Goal: Information Seeking & Learning: Learn about a topic

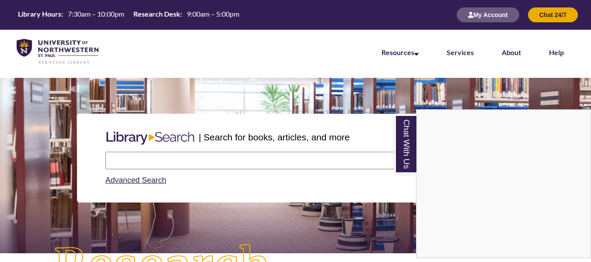
click at [278, 160] on div "Chat With Us" at bounding box center [295, 131] width 591 height 262
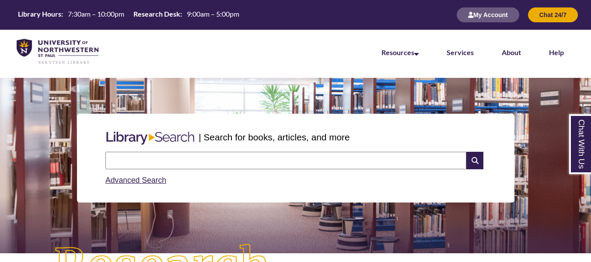
click at [278, 160] on input "text" at bounding box center [285, 161] width 361 height 18
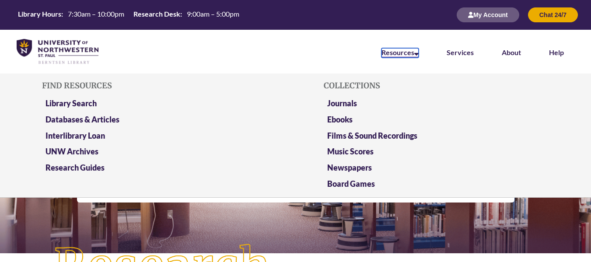
click at [412, 53] on link "Resources" at bounding box center [400, 53] width 37 height 10
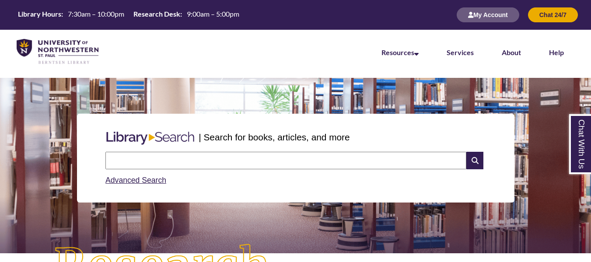
click at [309, 55] on nav "Resources Find Resources Library Search Databases & Articles Interlibrary Loan …" at bounding box center [295, 52] width 591 height 44
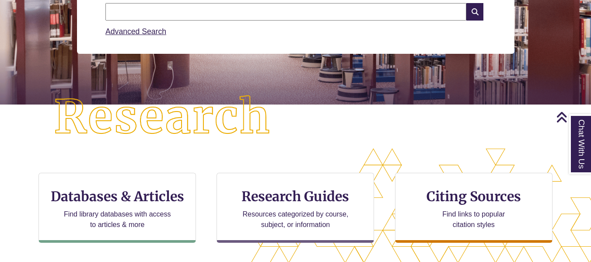
scroll to position [220, 0]
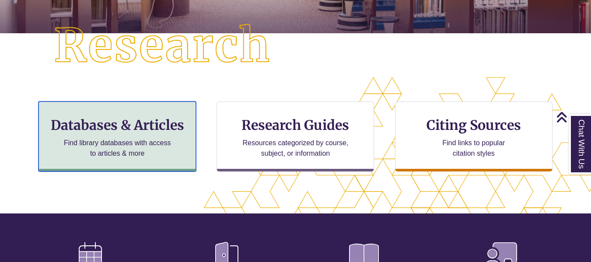
click at [162, 146] on p "Find library databases with access to articles & more" at bounding box center [117, 148] width 114 height 21
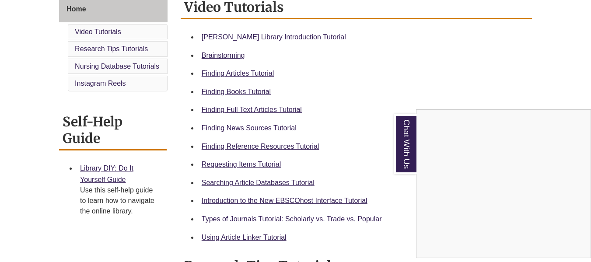
scroll to position [251, 0]
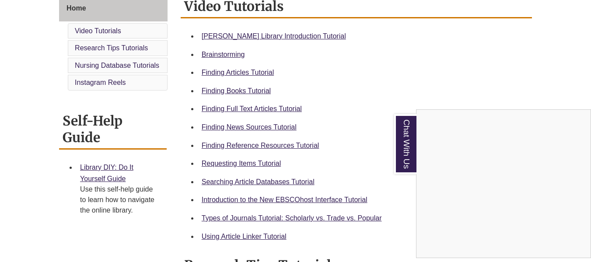
click at [299, 147] on div "Chat With Us" at bounding box center [295, 131] width 591 height 262
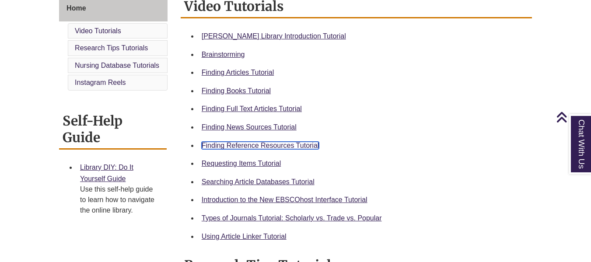
click at [283, 147] on link "Finding Reference Resources Tutorial" at bounding box center [261, 145] width 118 height 7
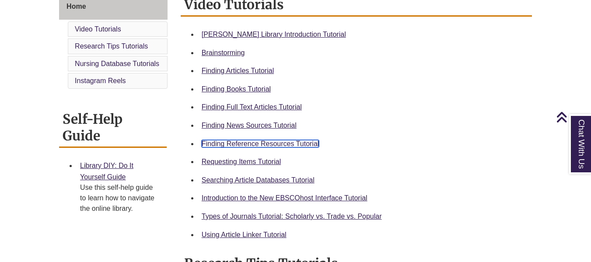
scroll to position [253, 0]
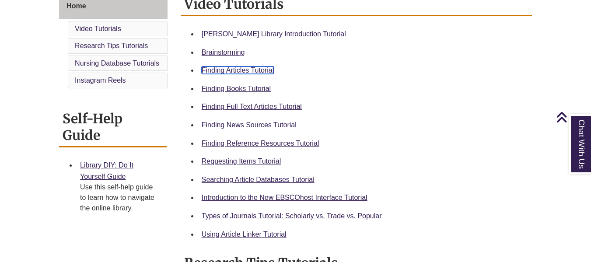
click at [251, 68] on link "Finding Articles Tutorial" at bounding box center [238, 70] width 72 height 7
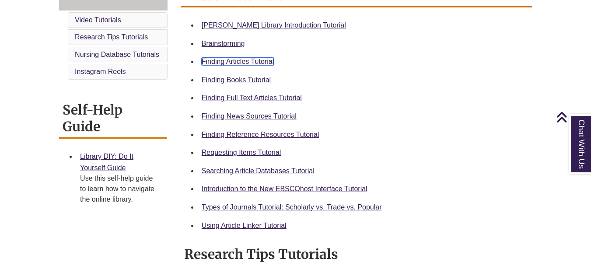
scroll to position [263, 0]
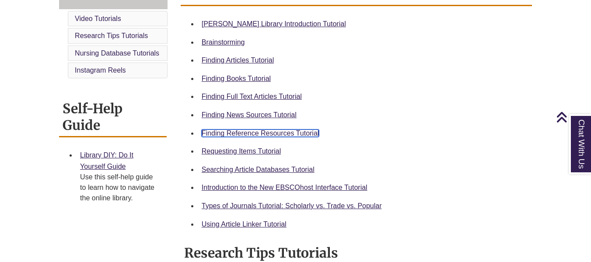
click at [311, 131] on link "Finding Reference Resources Tutorial" at bounding box center [261, 133] width 118 height 7
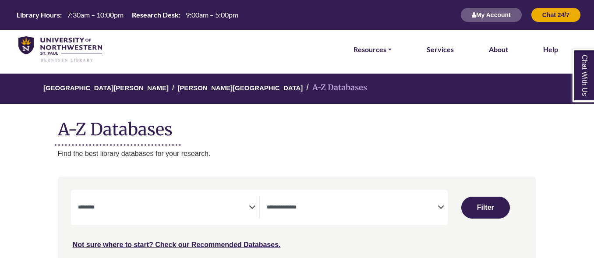
select select "Database Subject Filter"
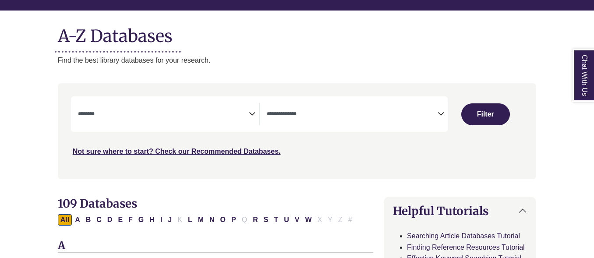
scroll to position [94, 0]
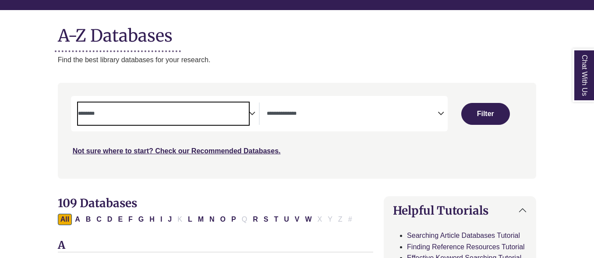
click at [193, 116] on textarea "Search" at bounding box center [163, 114] width 171 height 7
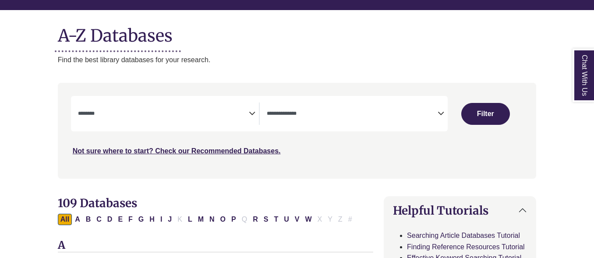
click at [328, 44] on h1 "A-Z Databases" at bounding box center [297, 32] width 478 height 27
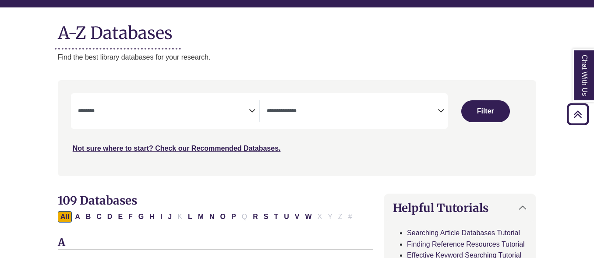
scroll to position [0, 0]
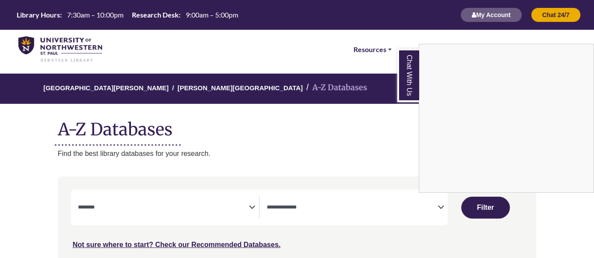
click at [311, 210] on div "Chat With Us" at bounding box center [297, 129] width 594 height 258
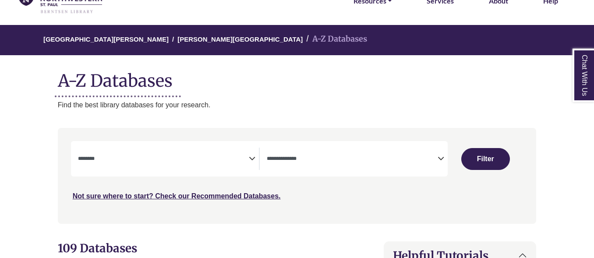
scroll to position [49, 0]
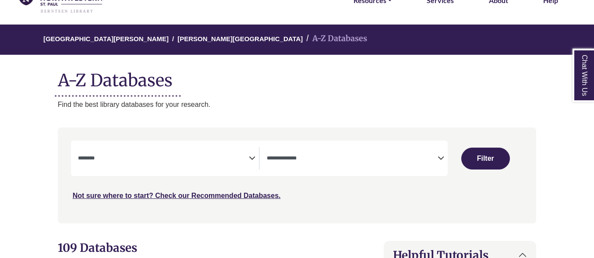
click at [438, 161] on icon "Search filters" at bounding box center [440, 156] width 7 height 13
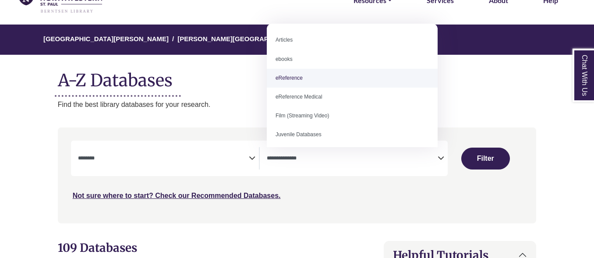
select select "*****"
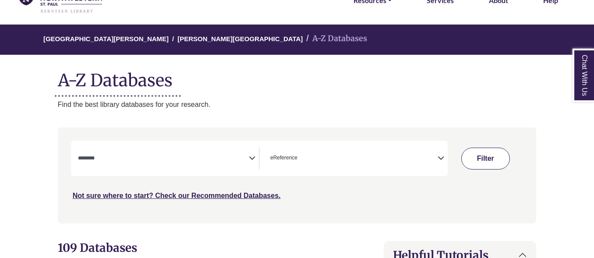
click at [479, 160] on button "Filter" at bounding box center [485, 159] width 49 height 22
select select "Database Subject Filter"
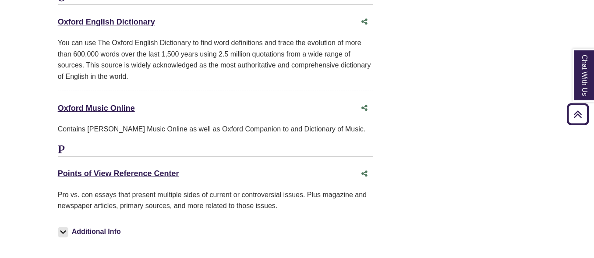
scroll to position [1626, 0]
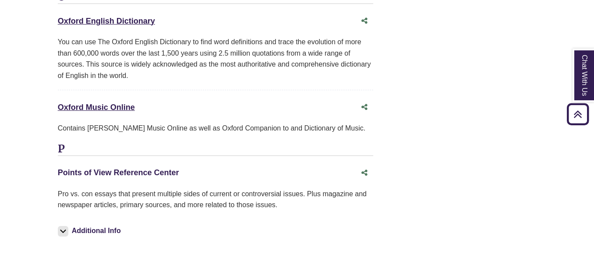
click at [113, 168] on link "Points of View Reference Center This link opens in a new window" at bounding box center [118, 172] width 121 height 9
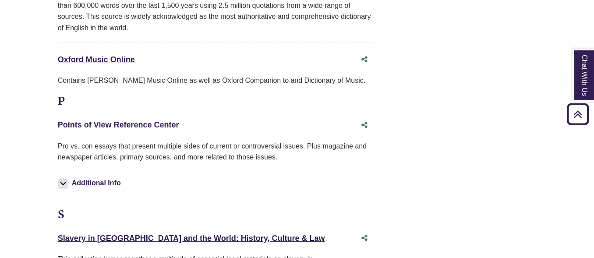
scroll to position [1718, 0]
